Goal: Information Seeking & Learning: Learn about a topic

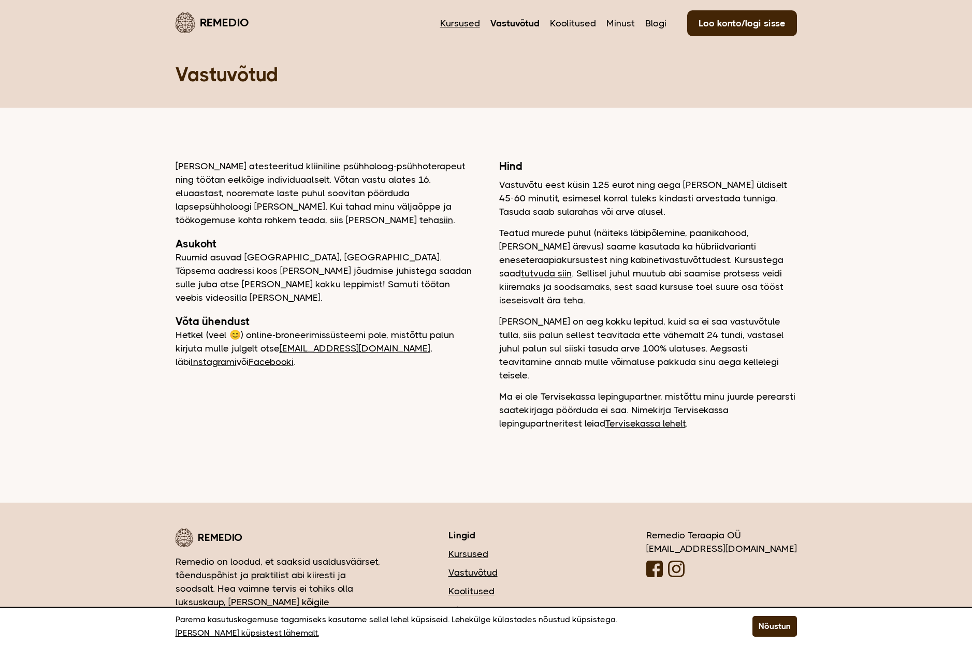
click at [476, 27] on link "Kursused" at bounding box center [460, 23] width 40 height 13
click at [611, 23] on link "Minust" at bounding box center [621, 23] width 28 height 13
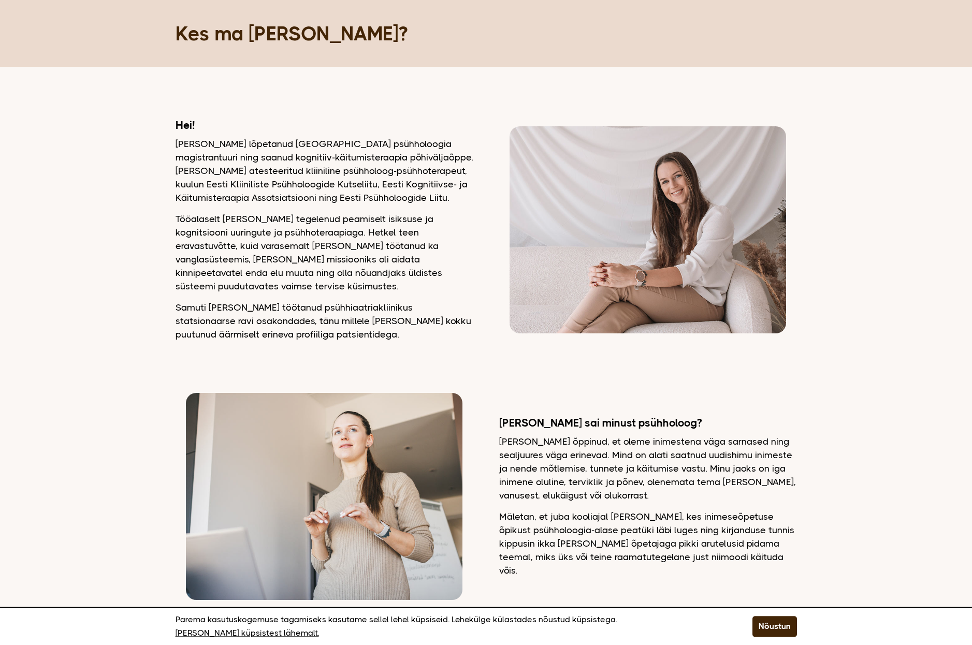
scroll to position [59, 0]
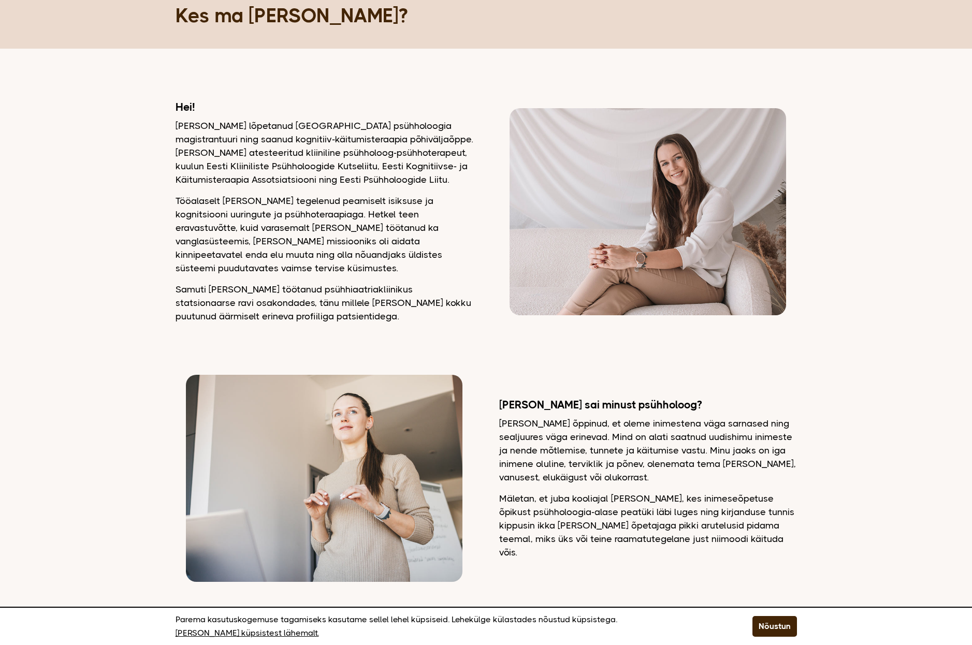
click at [331, 423] on img at bounding box center [324, 478] width 276 height 207
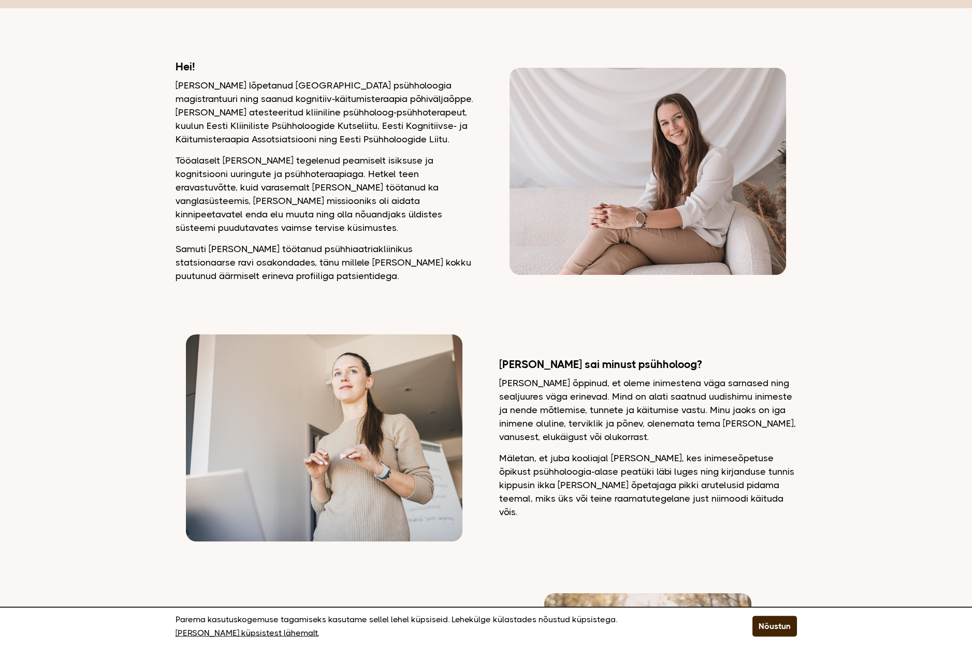
scroll to position [118, 0]
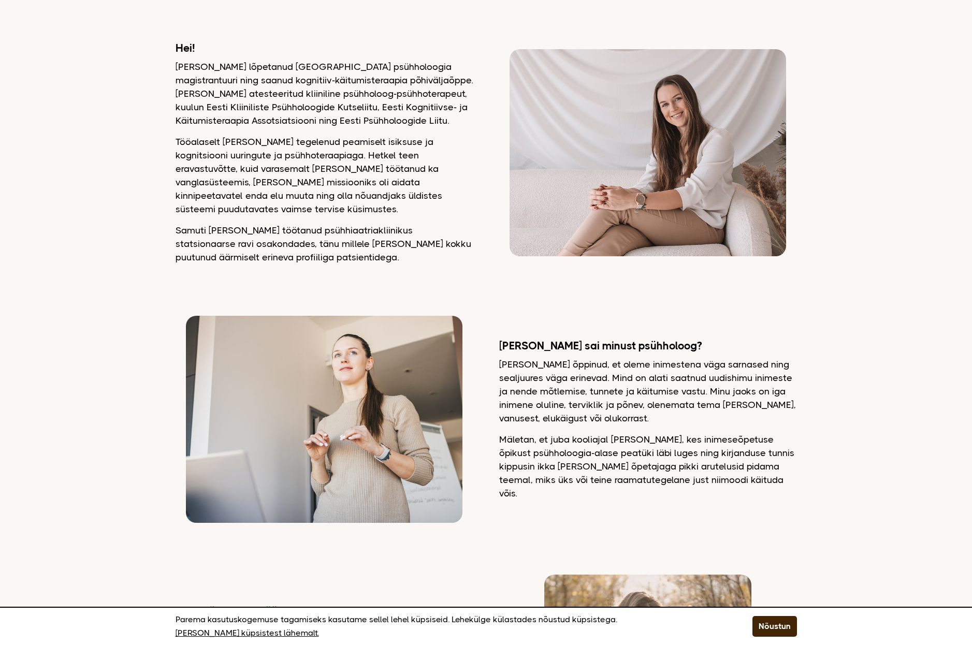
click at [427, 409] on img at bounding box center [324, 419] width 276 height 207
click at [694, 180] on img at bounding box center [648, 152] width 276 height 207
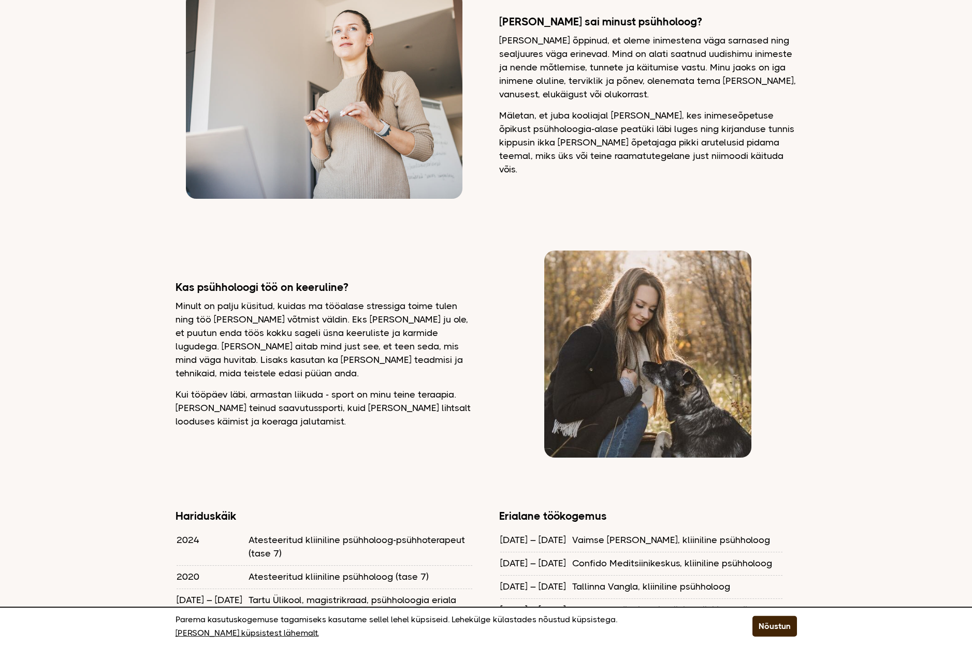
scroll to position [413, 0]
